Goal: Transaction & Acquisition: Purchase product/service

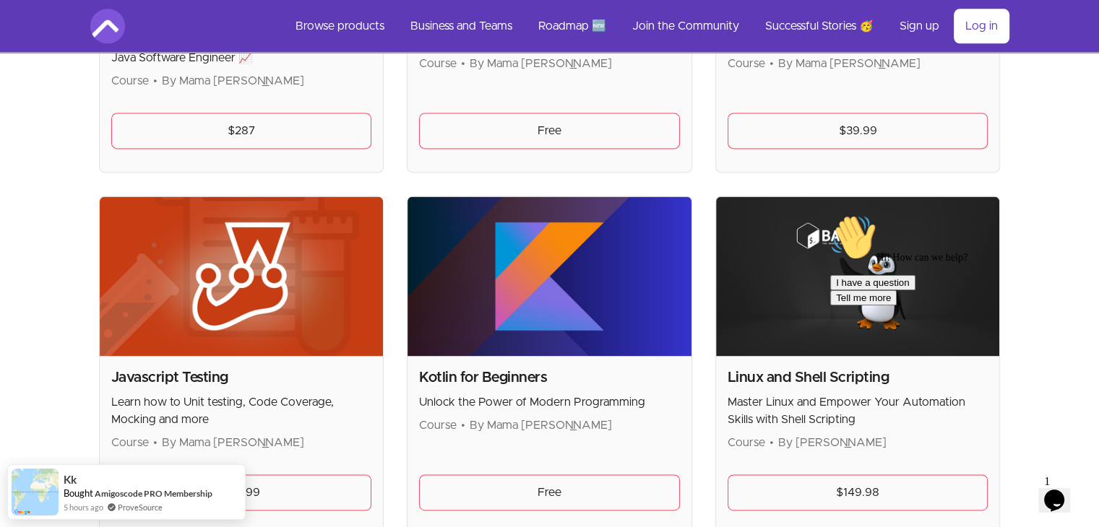
scroll to position [2095, 0]
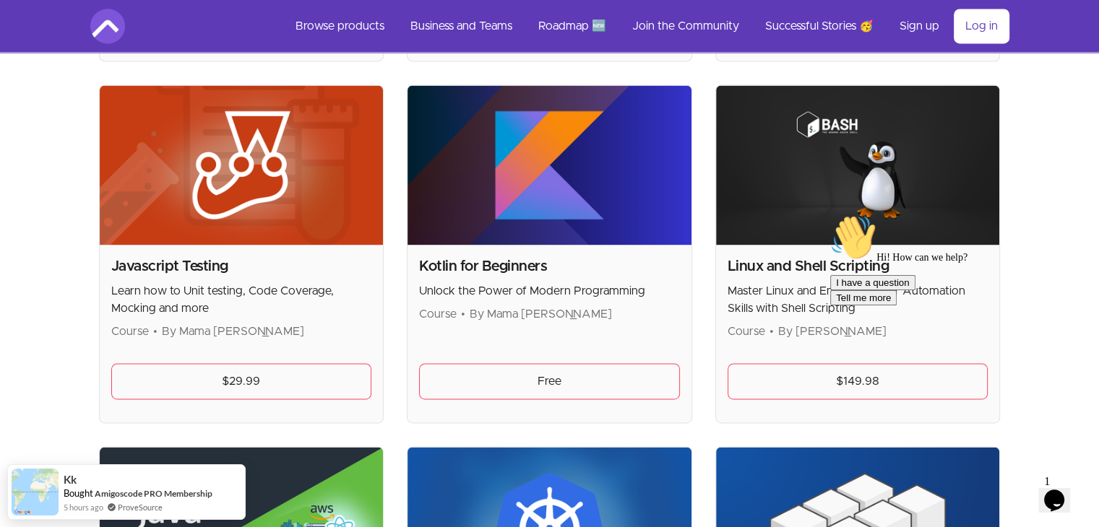
click at [839, 306] on div "Hi! How can we help? I have a question Tell me more" at bounding box center [960, 260] width 260 height 91
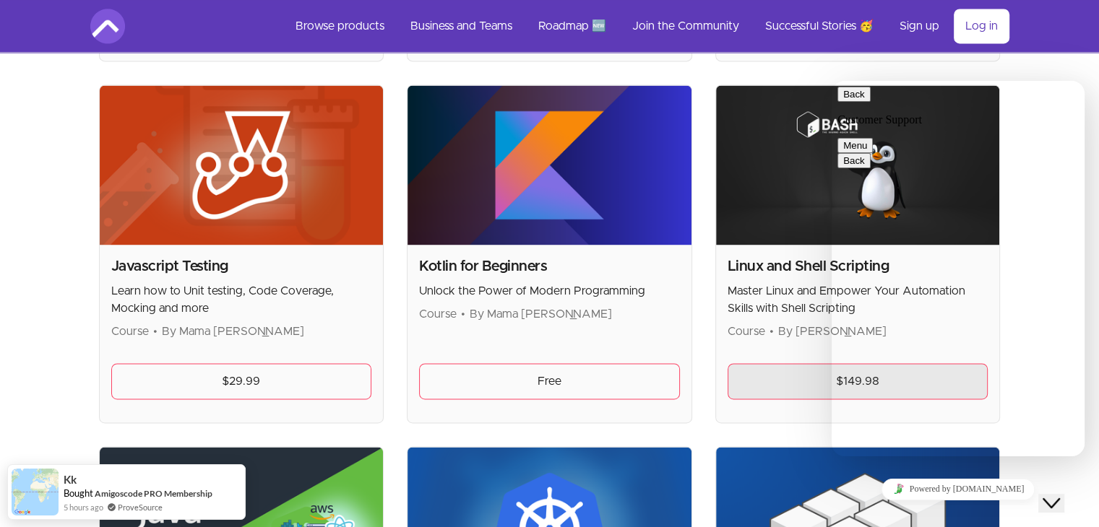
click at [756, 376] on link "$149.98" at bounding box center [857, 381] width 261 height 36
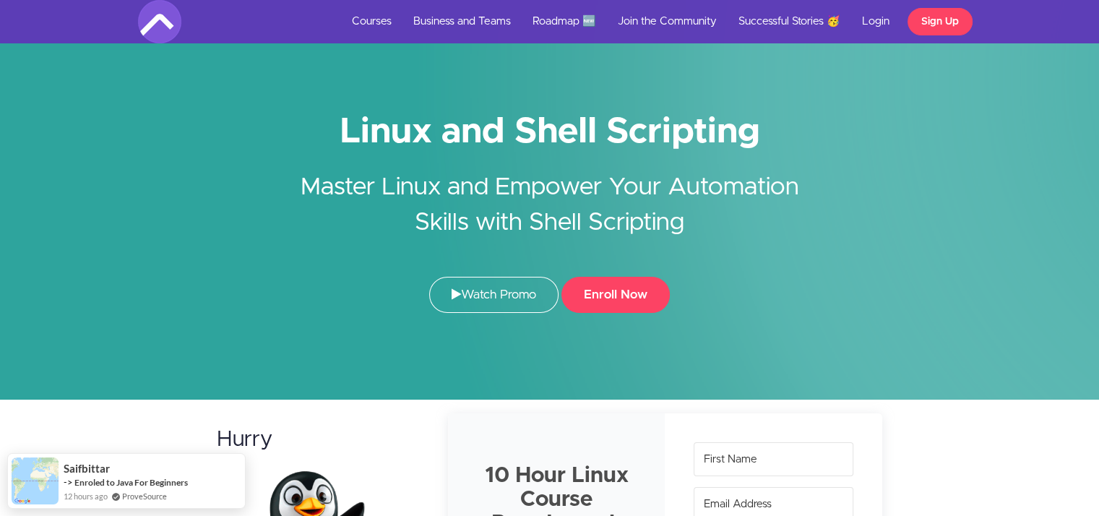
click at [587, 139] on h1 "Linux and Shell Scripting" at bounding box center [550, 132] width 824 height 33
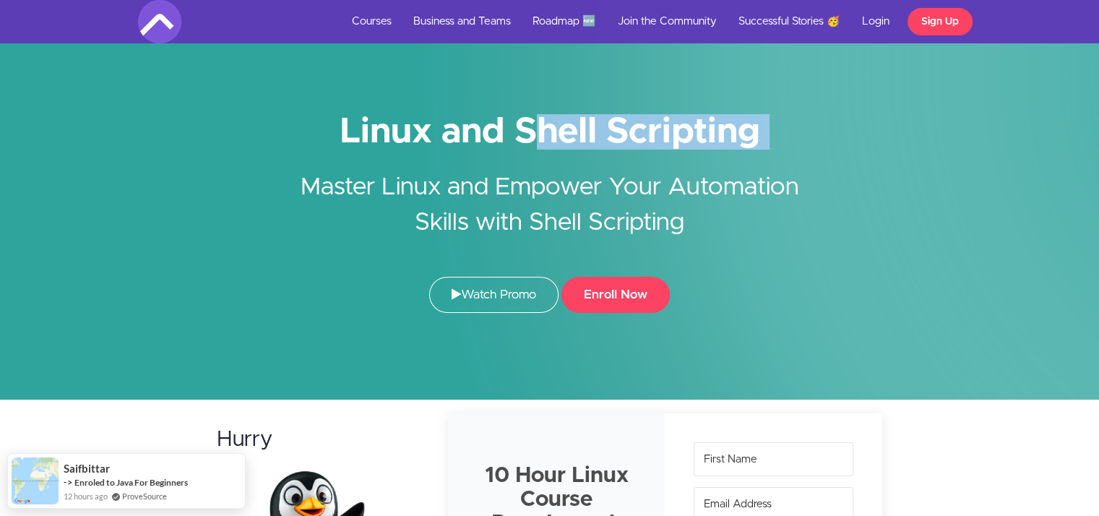
click at [587, 139] on h1 "Linux and Shell Scripting" at bounding box center [550, 132] width 824 height 33
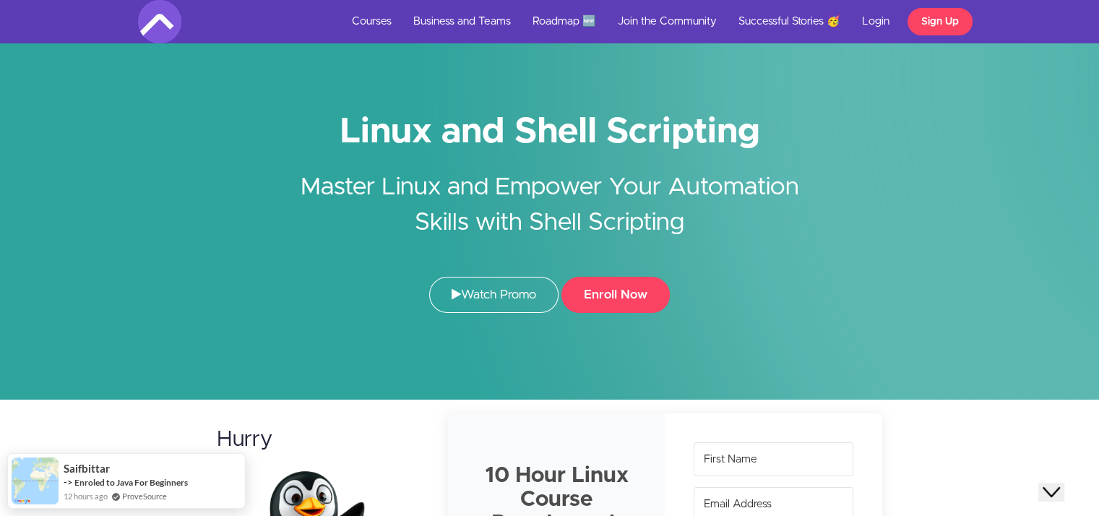
click at [556, 189] on h2 "Master Linux and Empower Your Automation Skills with Shell Scripting" at bounding box center [550, 194] width 542 height 92
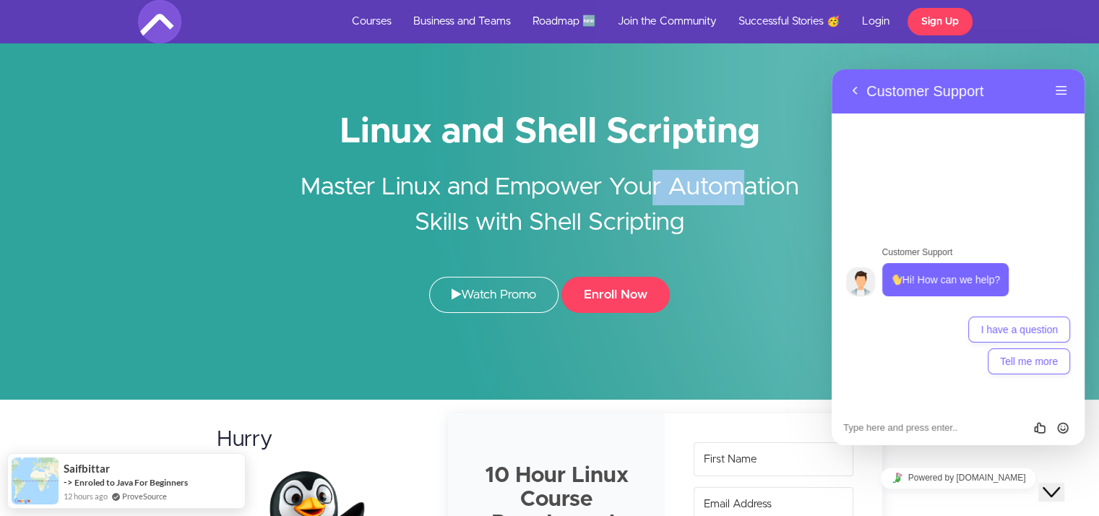
click at [556, 189] on h2 "Master Linux and Empower Your Automation Skills with Shell Scripting" at bounding box center [550, 194] width 542 height 92
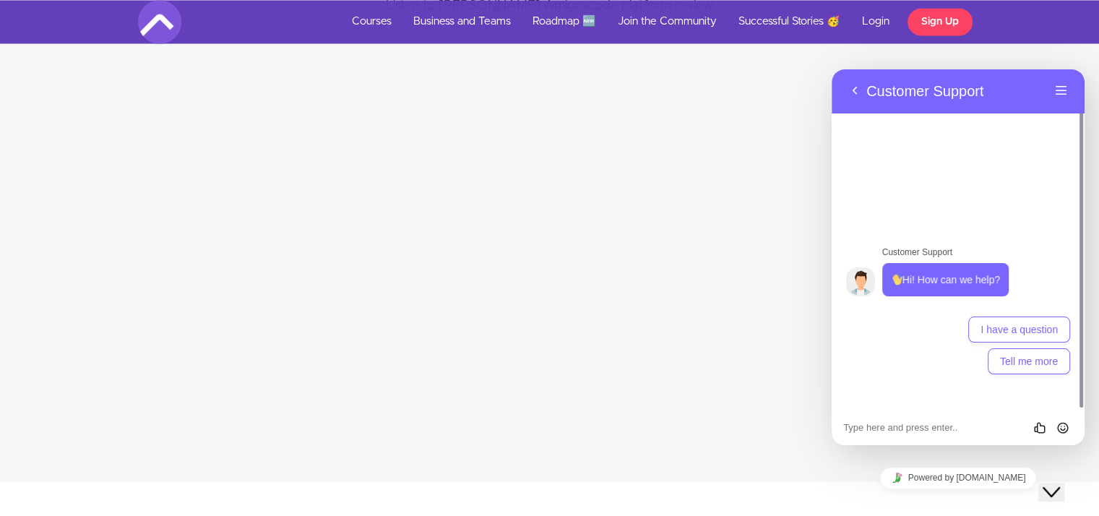
scroll to position [2601, 0]
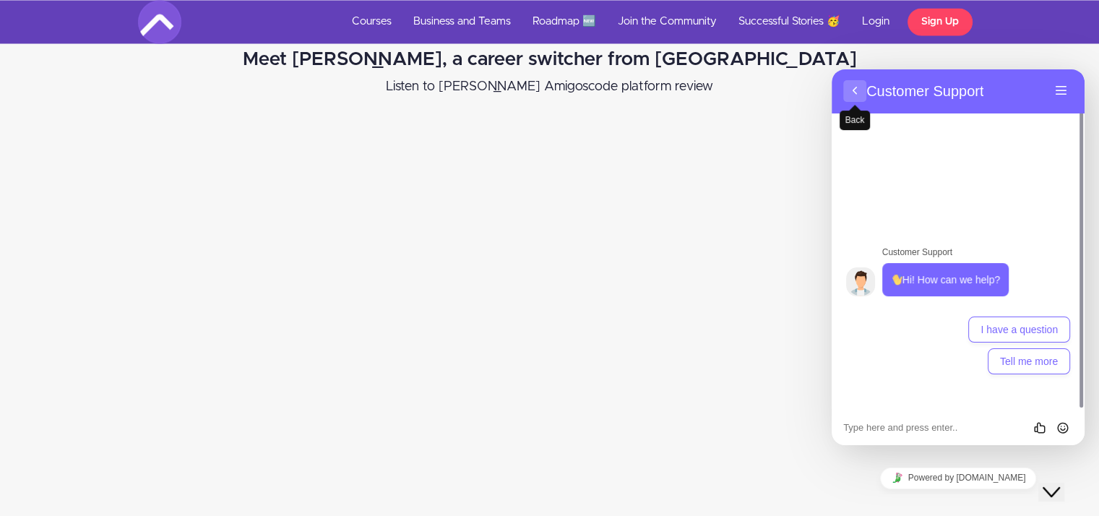
click at [859, 94] on button "Back" at bounding box center [854, 91] width 23 height 22
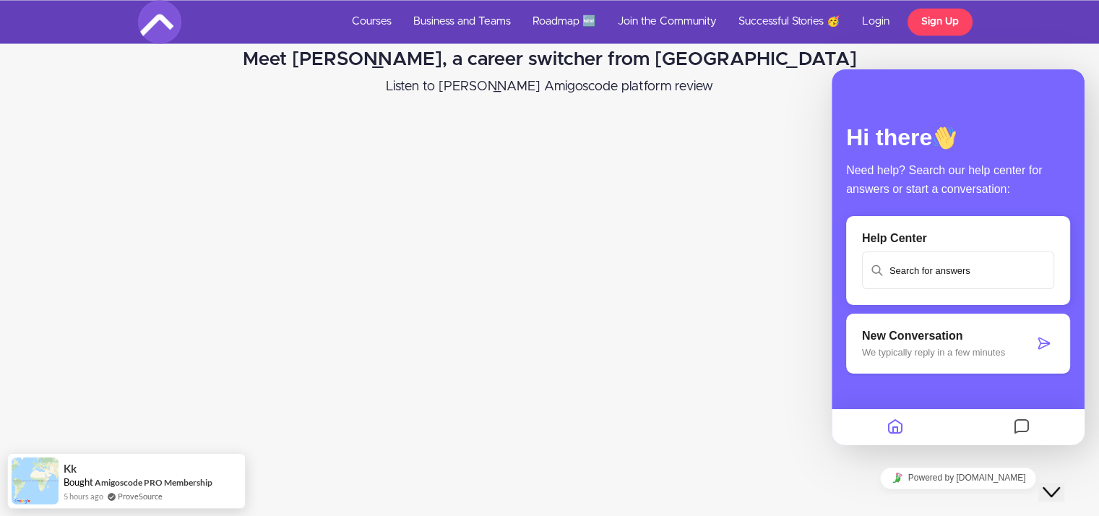
click at [1064, 483] on button "Close Chat This icon closes the chat window." at bounding box center [1051, 492] width 26 height 19
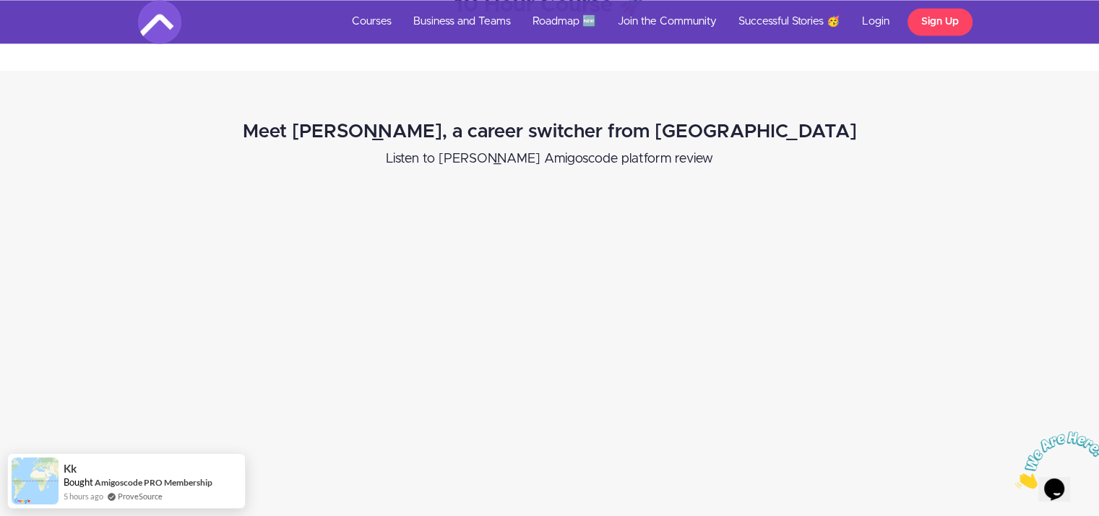
scroll to position [2456, 0]
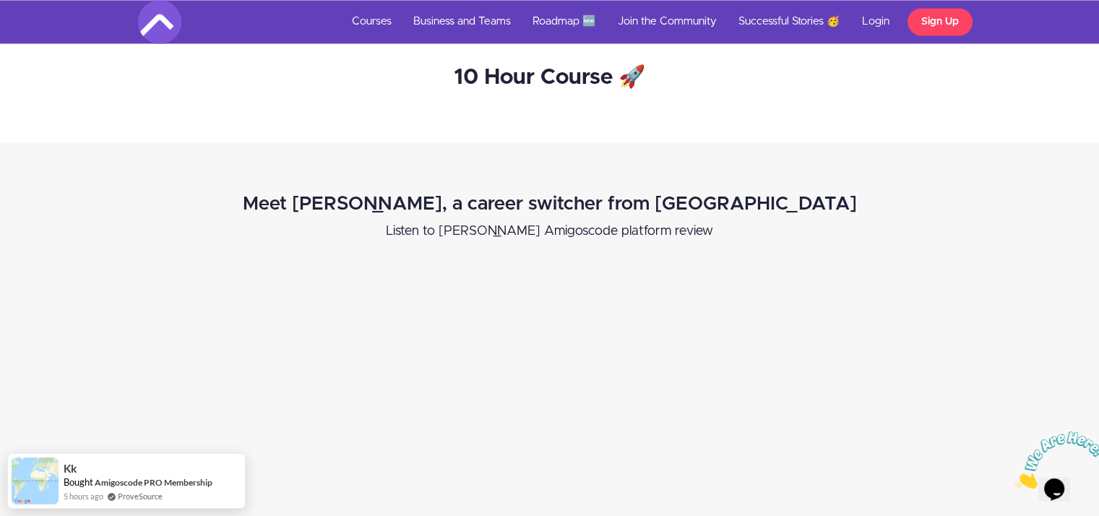
click at [604, 206] on h2 "Meet [PERSON_NAME], a career switcher from [GEOGRAPHIC_DATA]" at bounding box center [548, 204] width 725 height 21
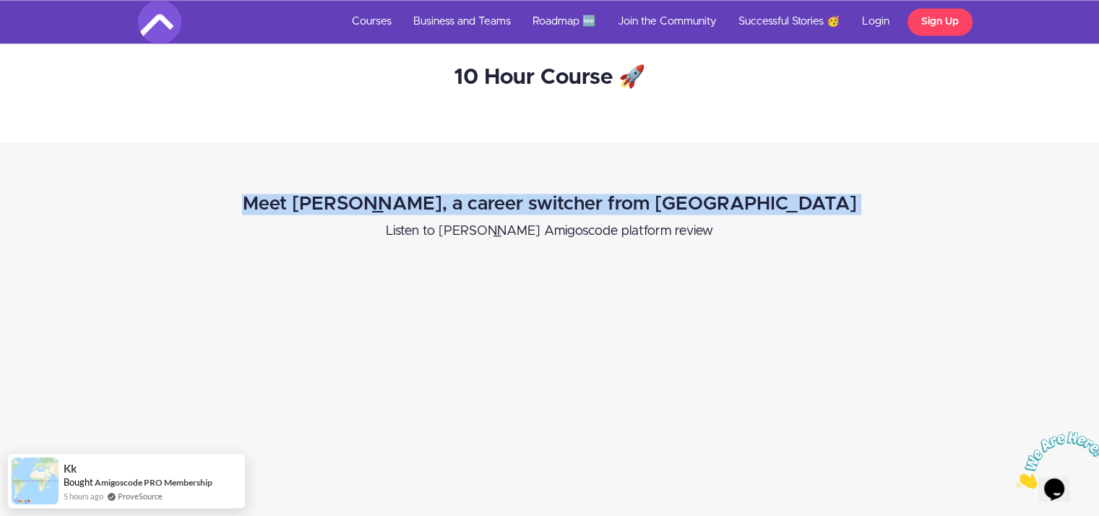
click at [604, 206] on h2 "Meet [PERSON_NAME], a career switcher from [GEOGRAPHIC_DATA]" at bounding box center [548, 204] width 725 height 21
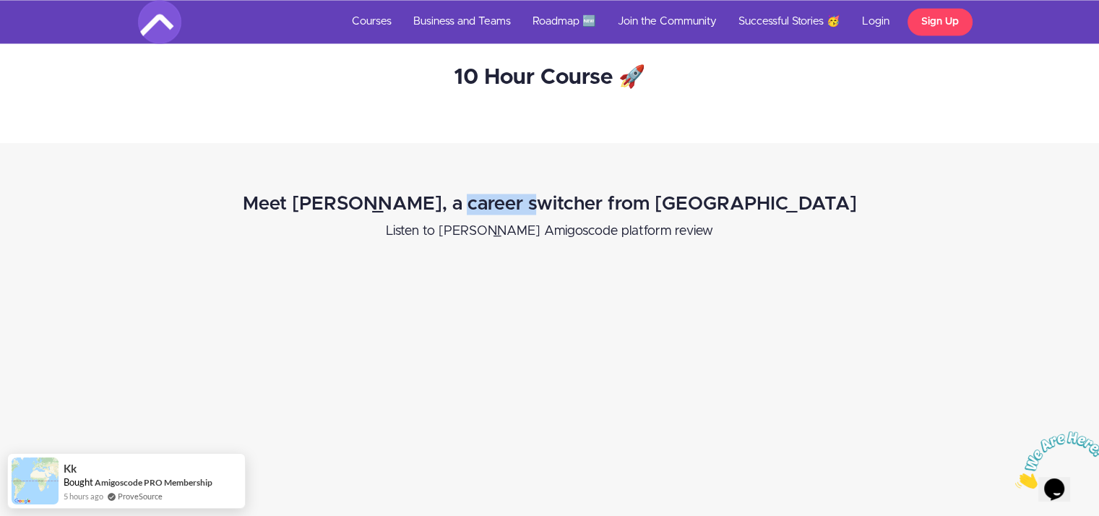
click at [604, 206] on h2 "Meet [PERSON_NAME], a career switcher from [GEOGRAPHIC_DATA]" at bounding box center [548, 204] width 725 height 21
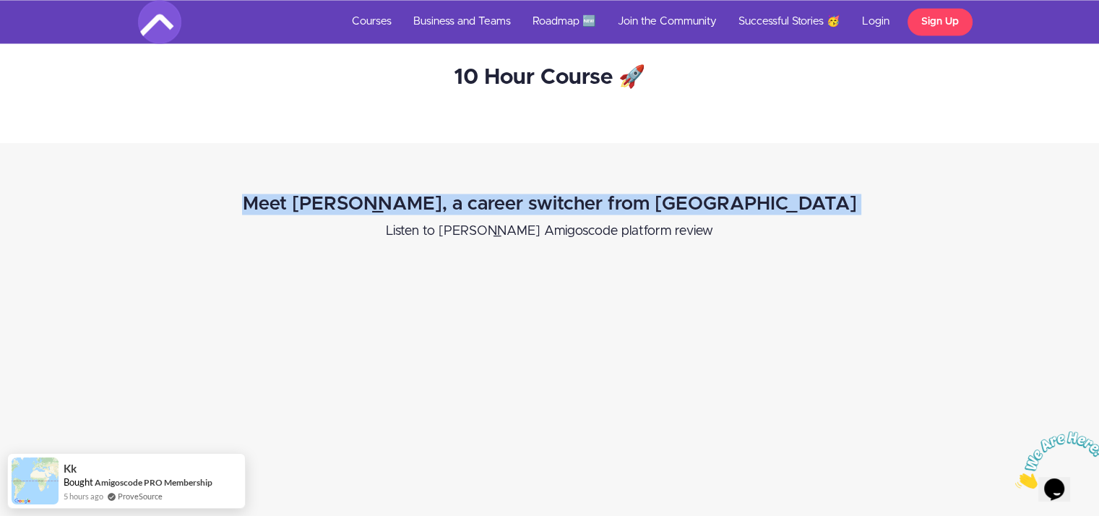
click at [604, 206] on h2 "Meet [PERSON_NAME], a career switcher from [GEOGRAPHIC_DATA]" at bounding box center [548, 204] width 725 height 21
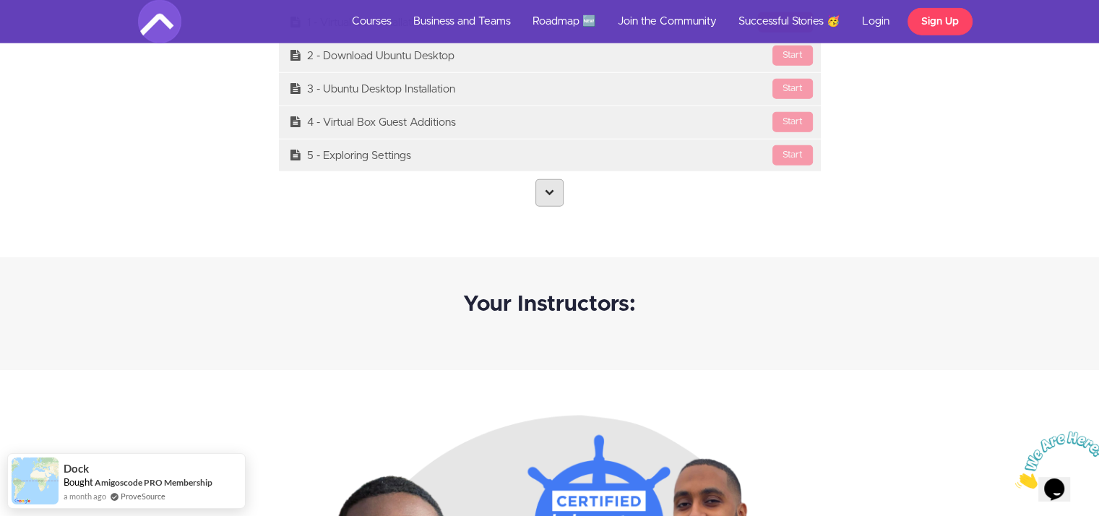
click at [549, 194] on link at bounding box center [549, 192] width 28 height 27
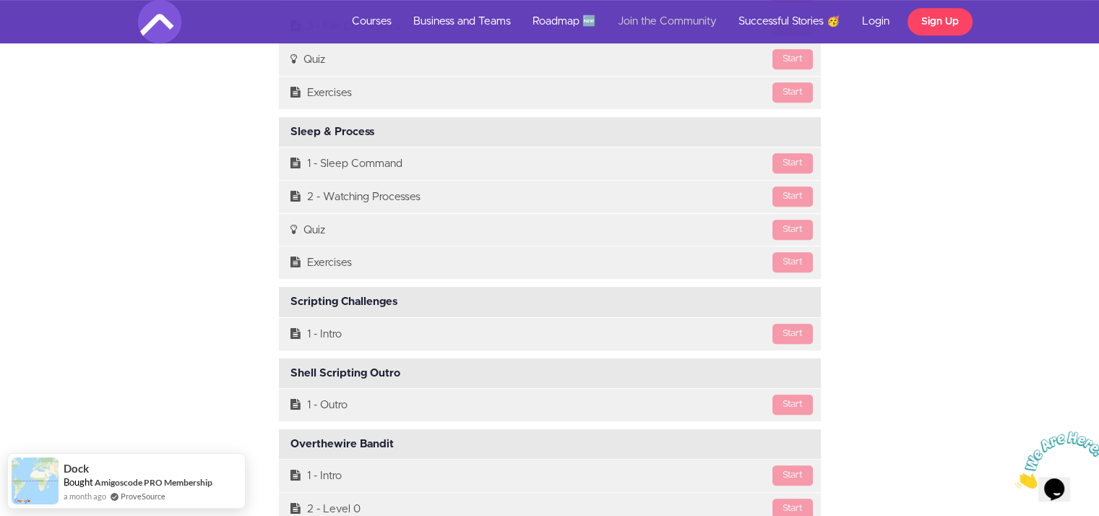
scroll to position [11703, 0]
